Goal: Transaction & Acquisition: Obtain resource

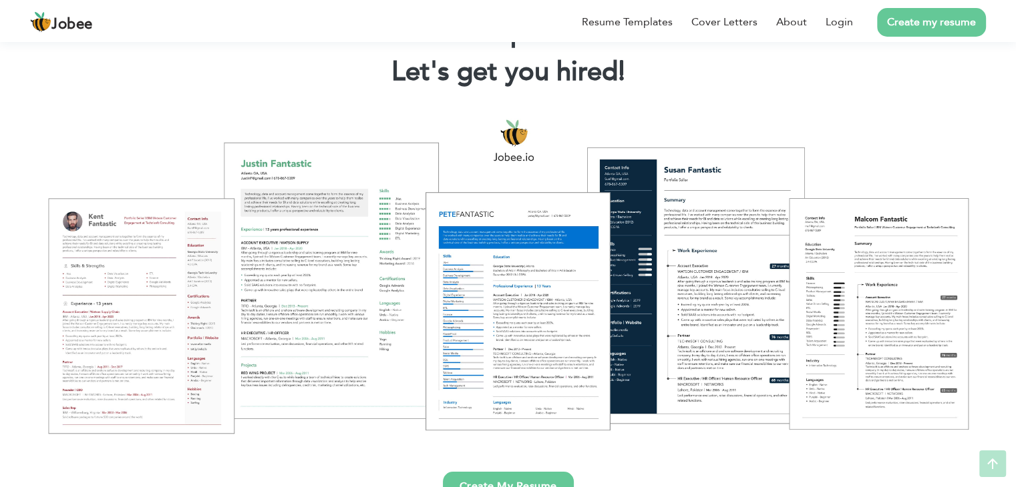
scroll to position [72, 0]
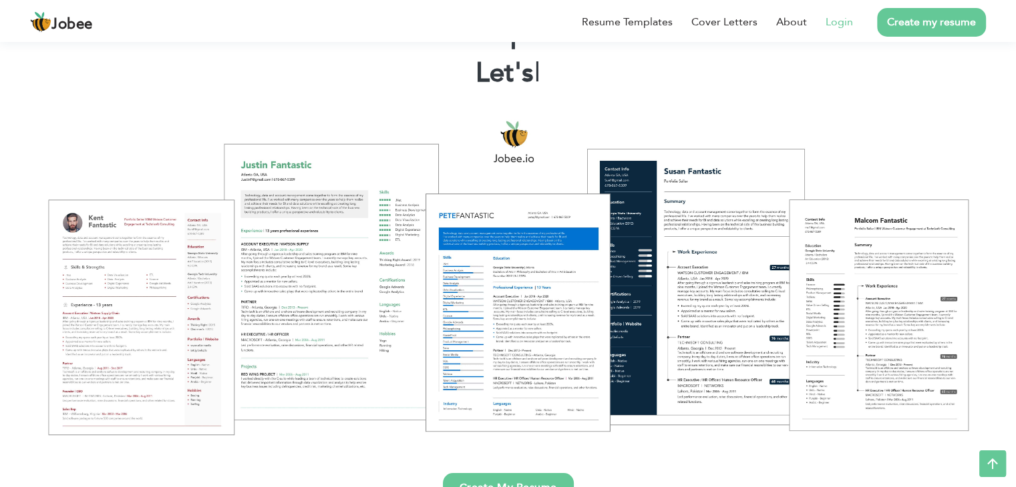
click at [843, 14] on link "Login" at bounding box center [838, 22] width 27 height 16
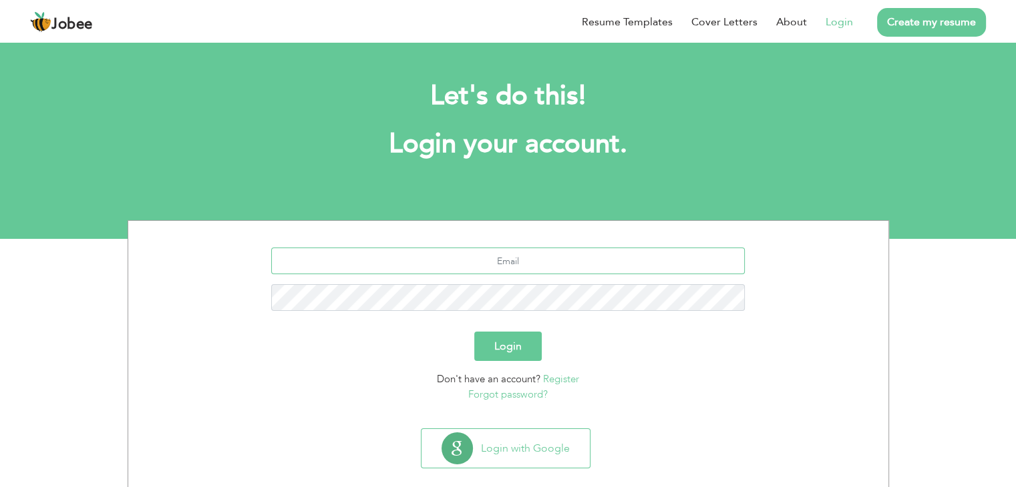
click at [553, 262] on input "text" at bounding box center [507, 261] width 473 height 27
type input "[EMAIL_ADDRESS][DOMAIN_NAME]"
click at [497, 343] on button "Login" at bounding box center [507, 346] width 67 height 29
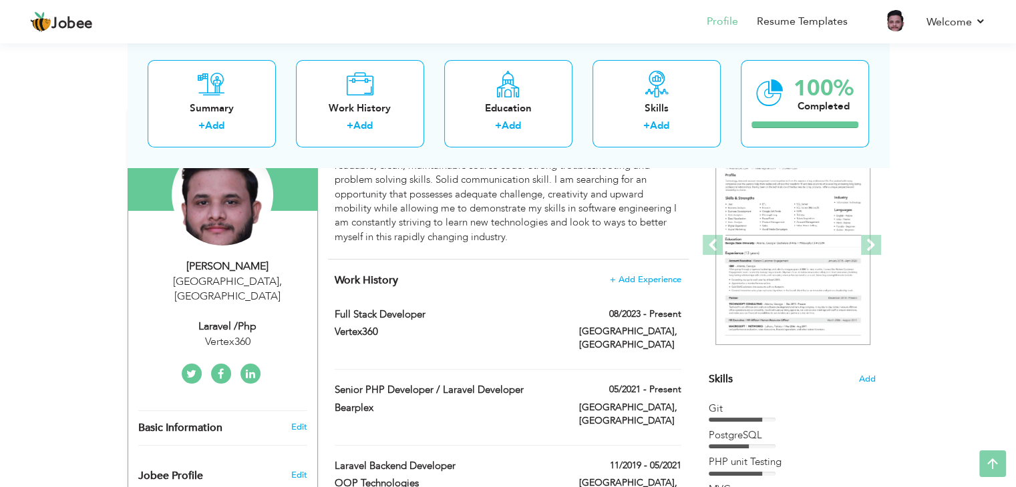
scroll to position [144, 0]
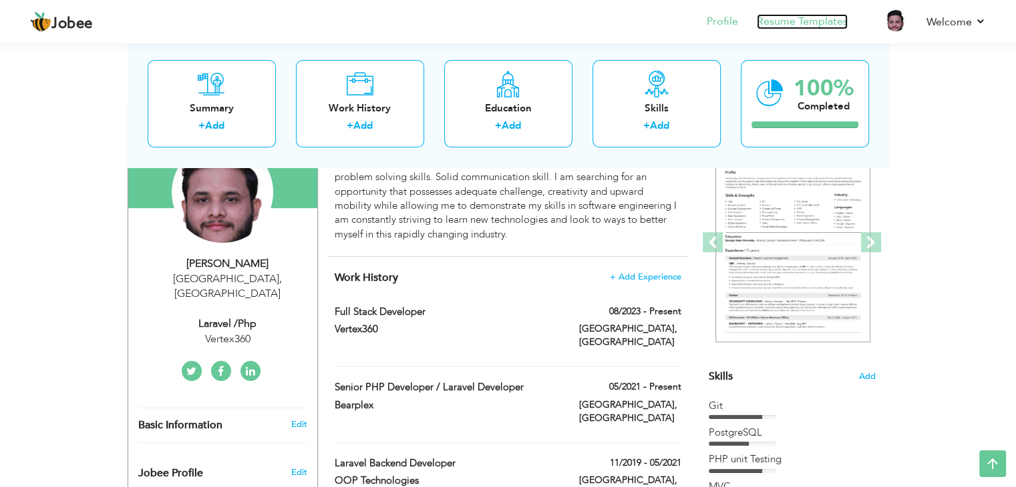
click at [820, 17] on link "Resume Templates" at bounding box center [801, 21] width 91 height 15
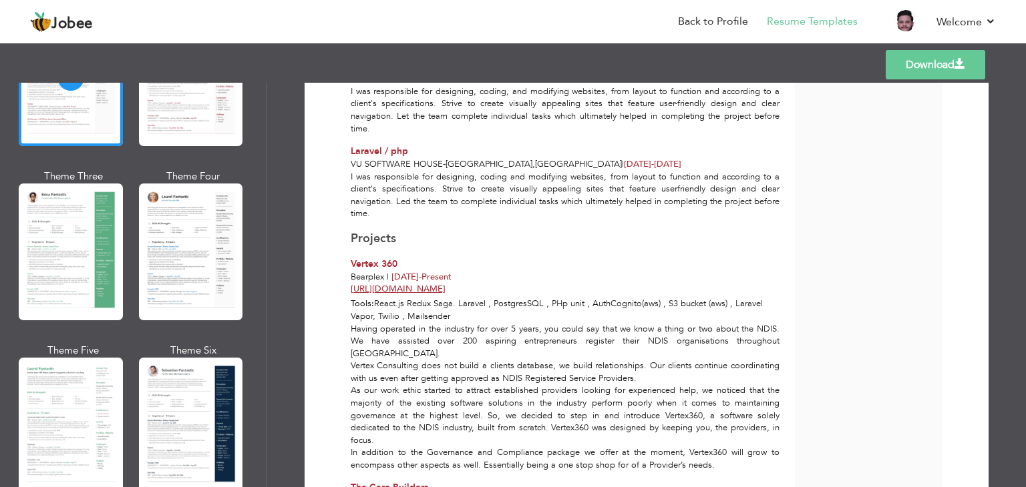
scroll to position [574, 0]
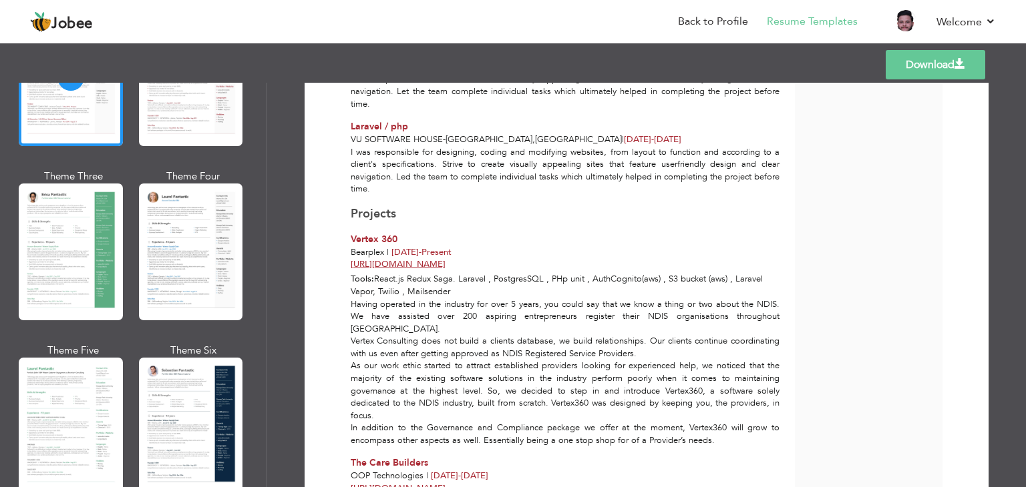
drag, startPoint x: 47, startPoint y: 429, endPoint x: 41, endPoint y: 423, distance: 8.0
click at [41, 423] on div at bounding box center [71, 426] width 104 height 137
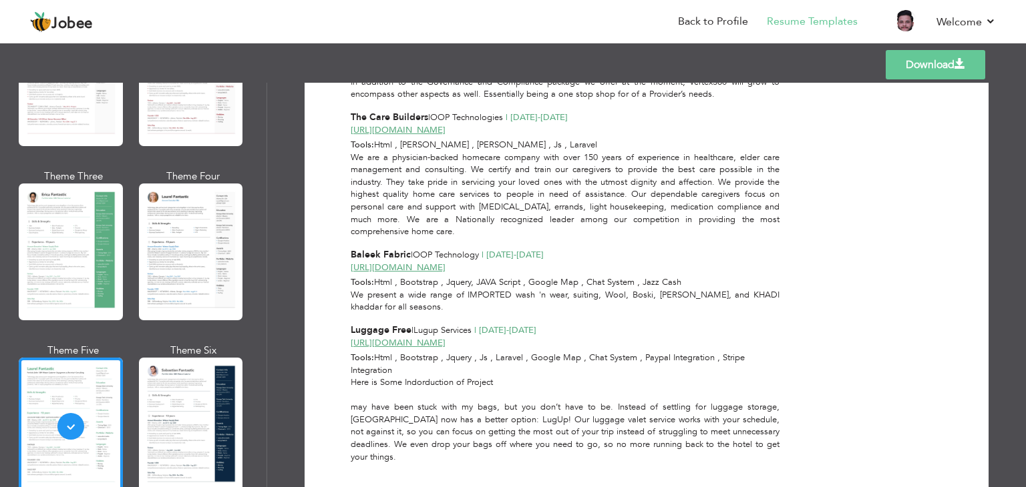
scroll to position [841, 0]
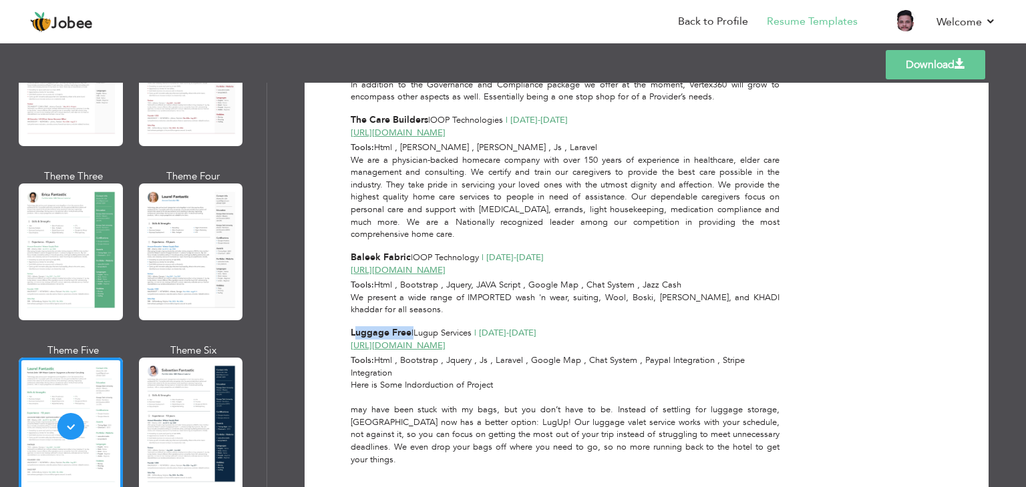
drag, startPoint x: 352, startPoint y: 284, endPoint x: 411, endPoint y: 276, distance: 60.0
click at [411, 276] on div "Muhammad Shahzad Iqbal Laravel /php at Vertex360 Results-oriented Laravel devel…" at bounding box center [573, 153] width 444 height 1743
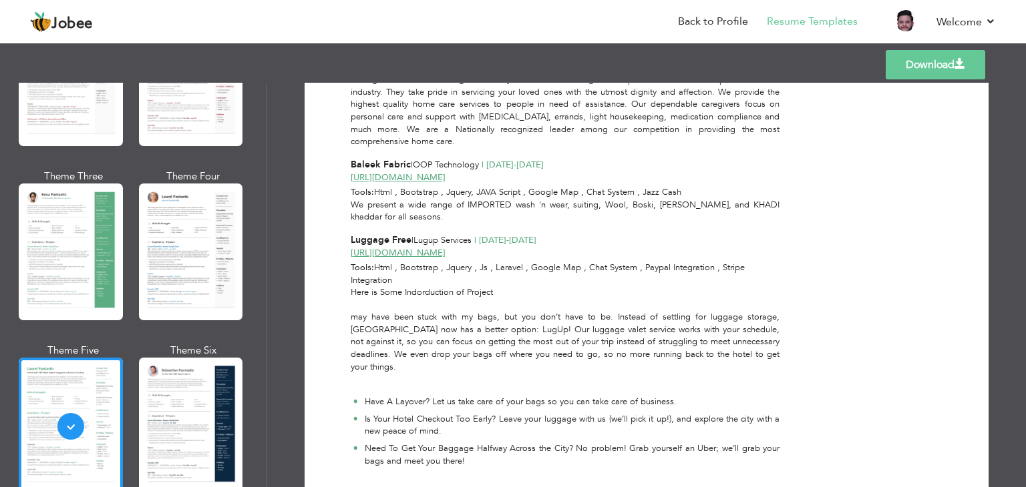
scroll to position [946, 0]
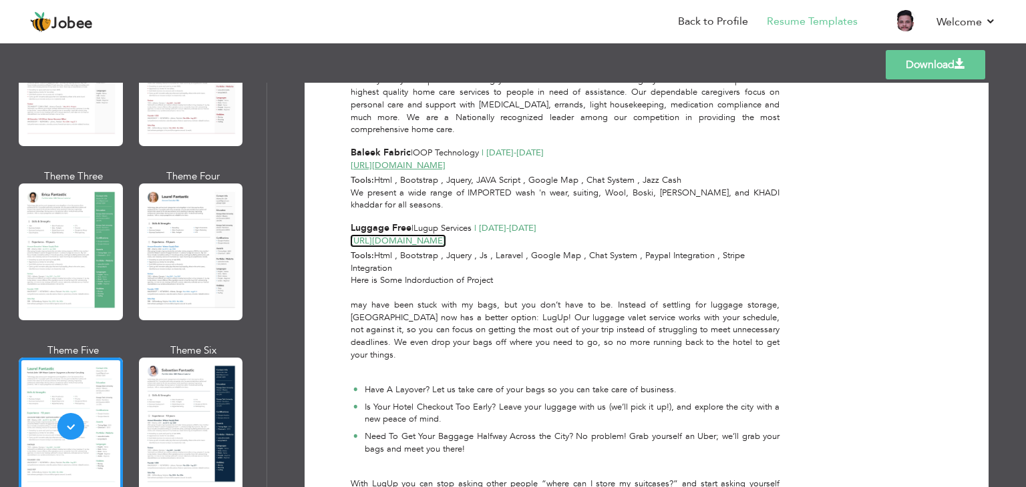
click at [403, 235] on link "[URL][DOMAIN_NAME]" at bounding box center [398, 241] width 95 height 12
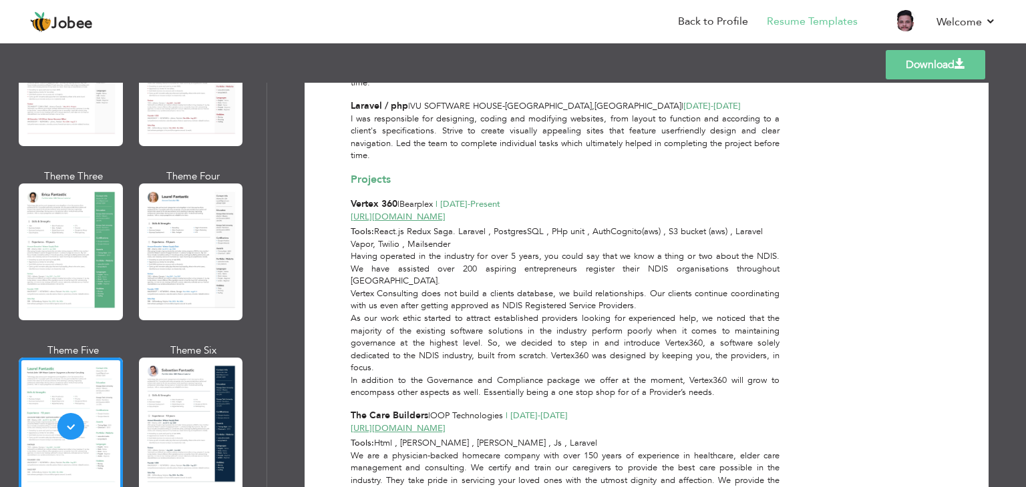
scroll to position [545, 0]
click at [425, 423] on link "[URL][DOMAIN_NAME]" at bounding box center [398, 429] width 95 height 12
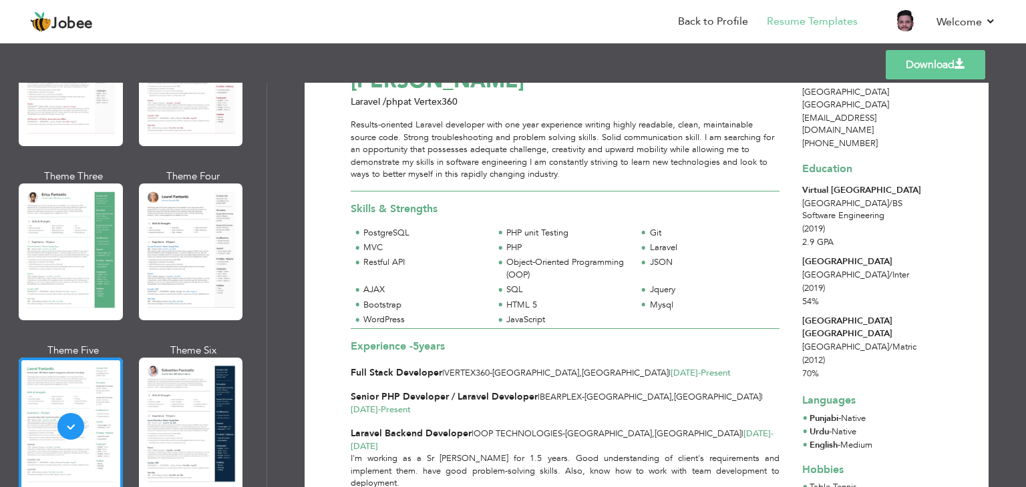
scroll to position [0, 0]
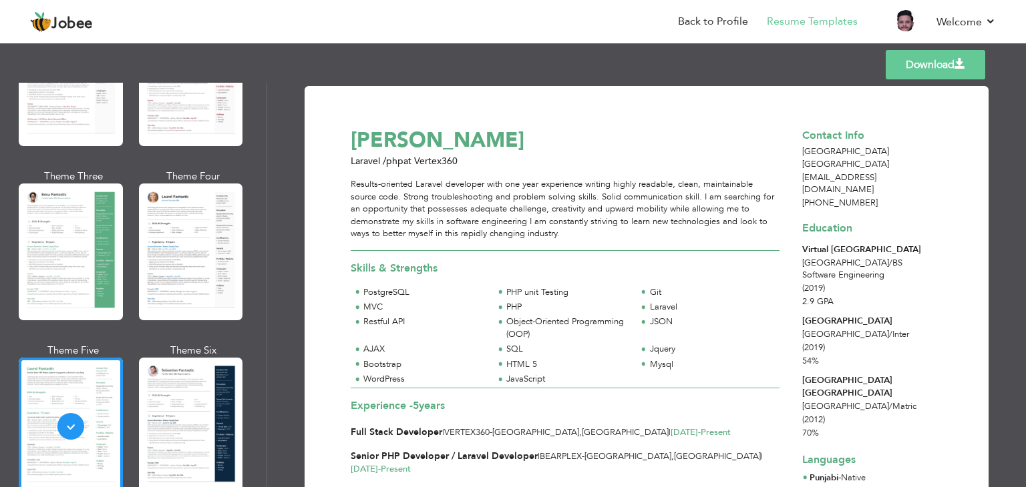
drag, startPoint x: 336, startPoint y: 182, endPoint x: 615, endPoint y: 238, distance: 284.1
click at [615, 238] on div "Results-oriented Laravel developer with one year experience writing highly read…" at bounding box center [565, 209] width 429 height 62
click at [515, 288] on div "PHP unit Testing" at bounding box center [567, 292] width 122 height 13
click at [185, 431] on div at bounding box center [191, 426] width 104 height 137
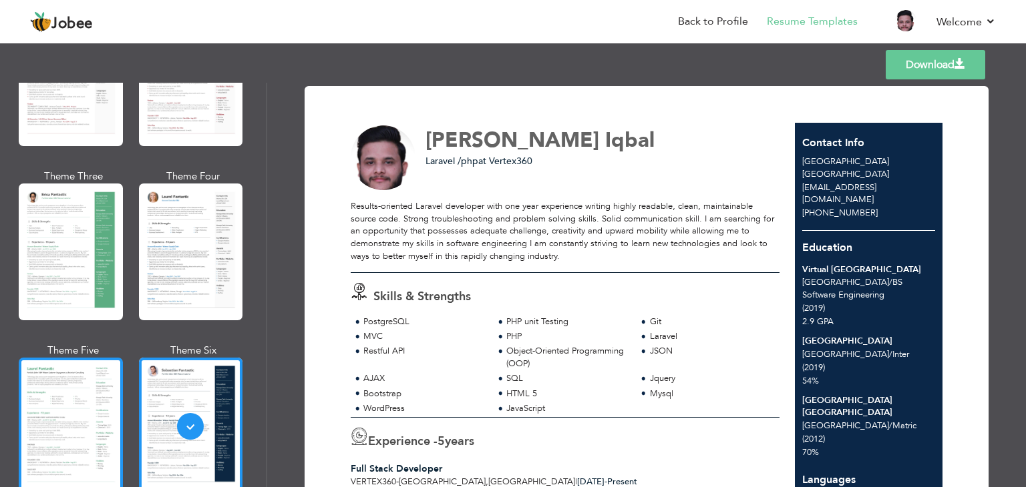
click at [48, 442] on div at bounding box center [71, 426] width 104 height 137
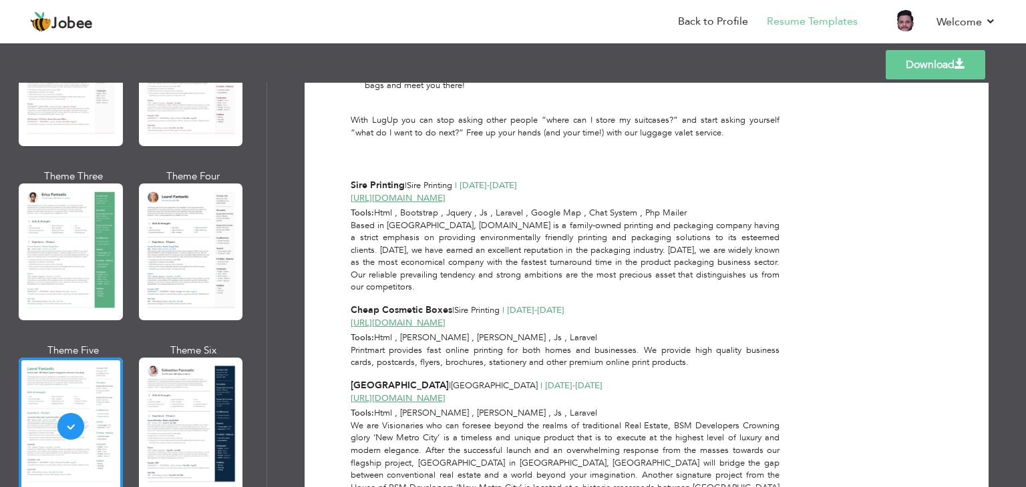
scroll to position [1313, 0]
